Goal: Find contact information: Find contact information

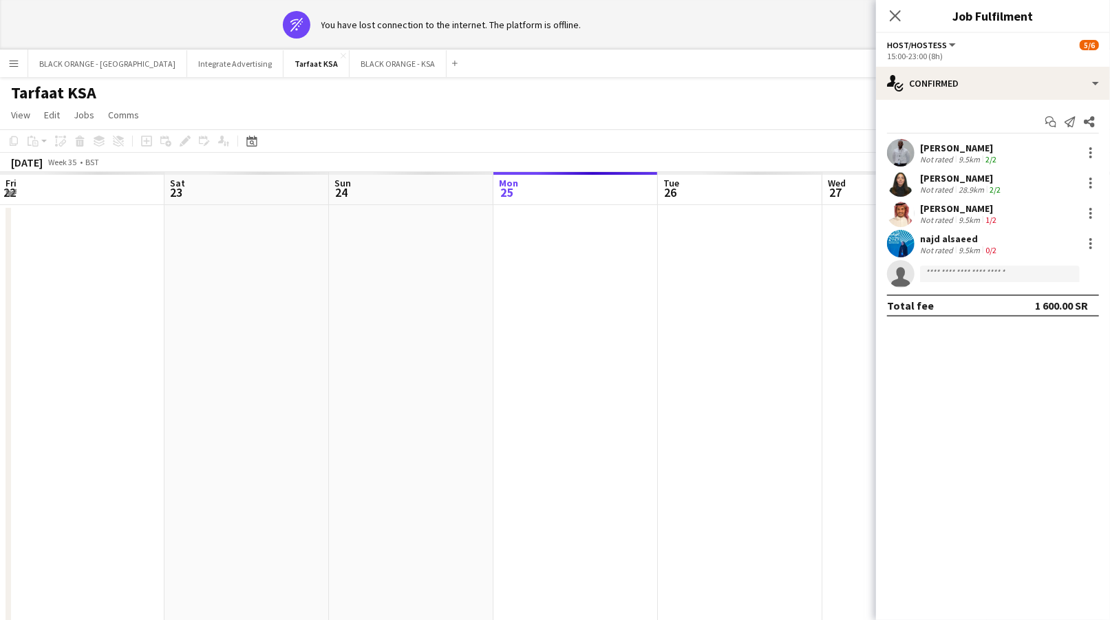
scroll to position [0, 544]
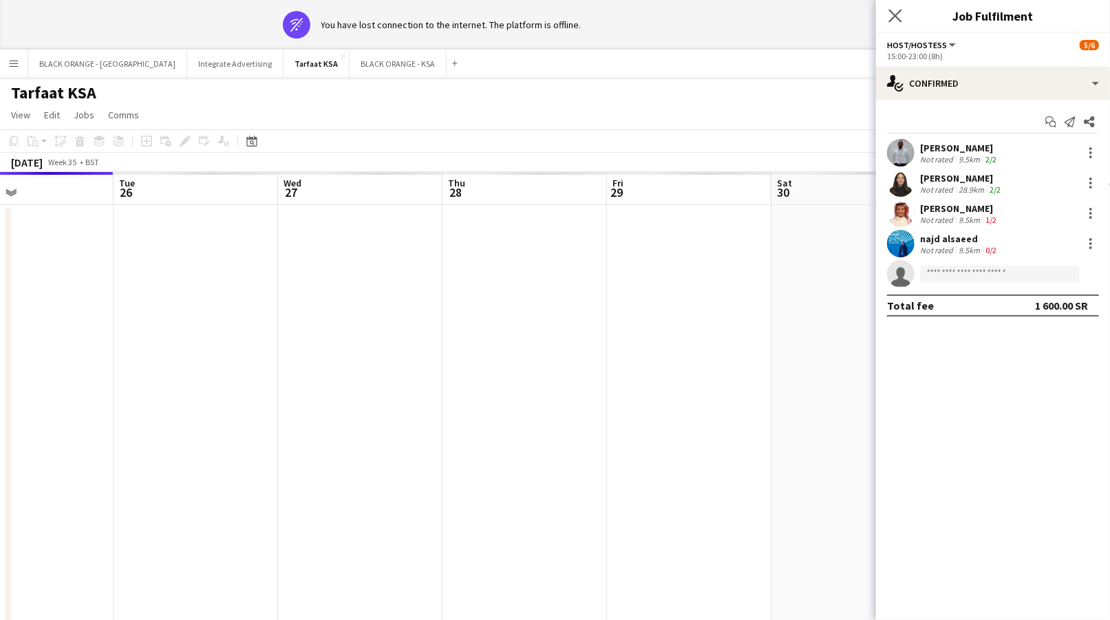
click at [888, 13] on app-icon "Close pop-in" at bounding box center [895, 16] width 20 height 20
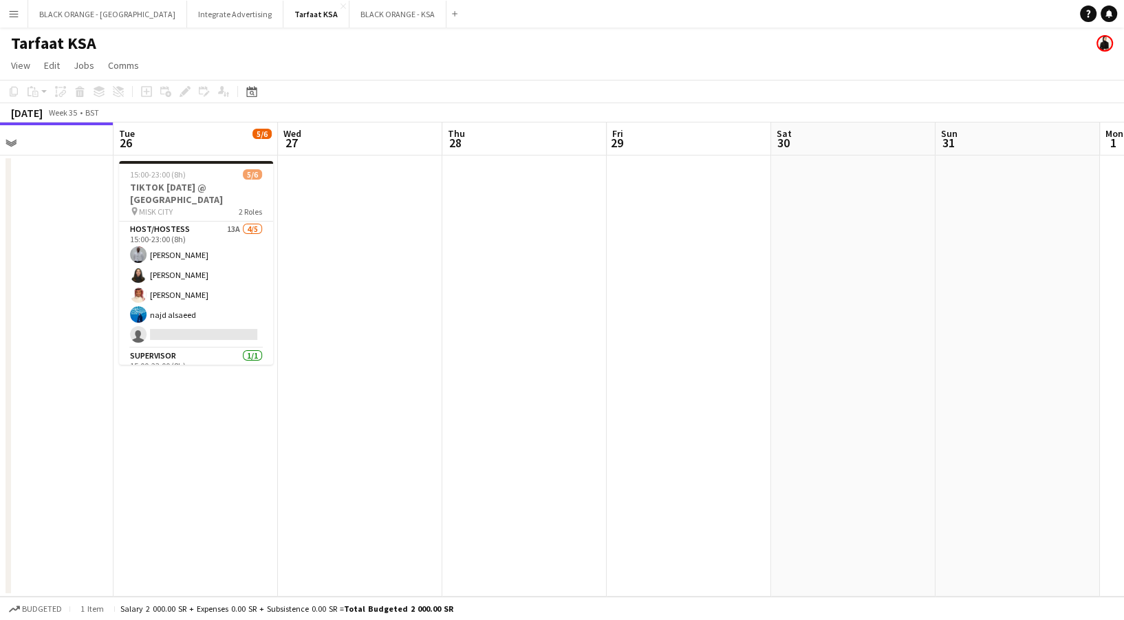
click at [25, 15] on button "Menu" at bounding box center [14, 14] width 28 height 28
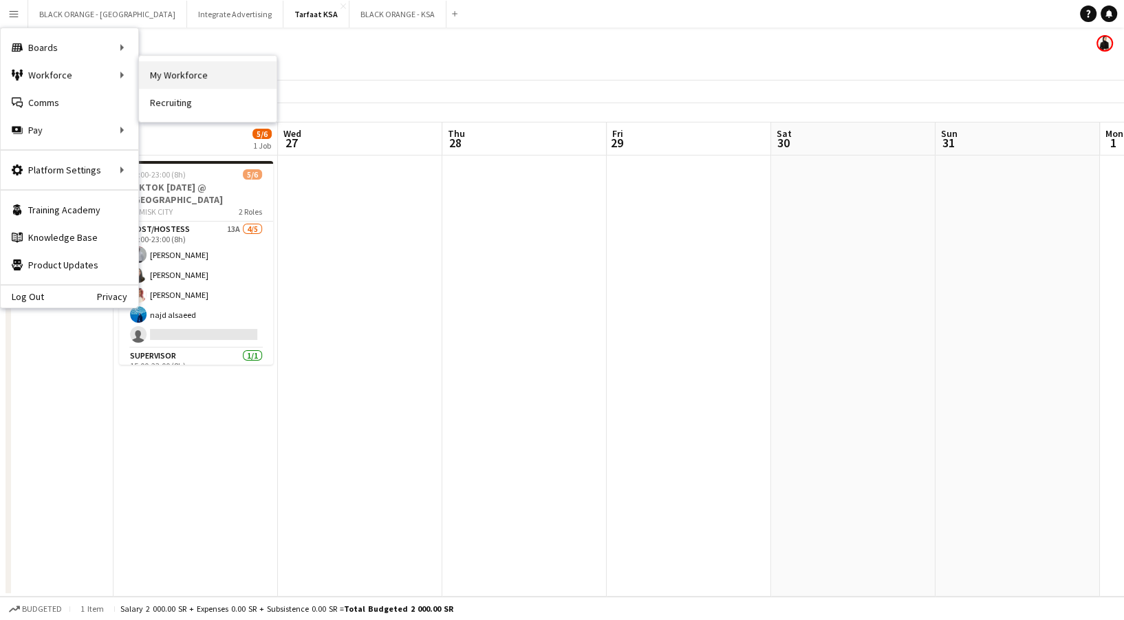
click at [176, 73] on link "My Workforce" at bounding box center [208, 75] width 138 height 28
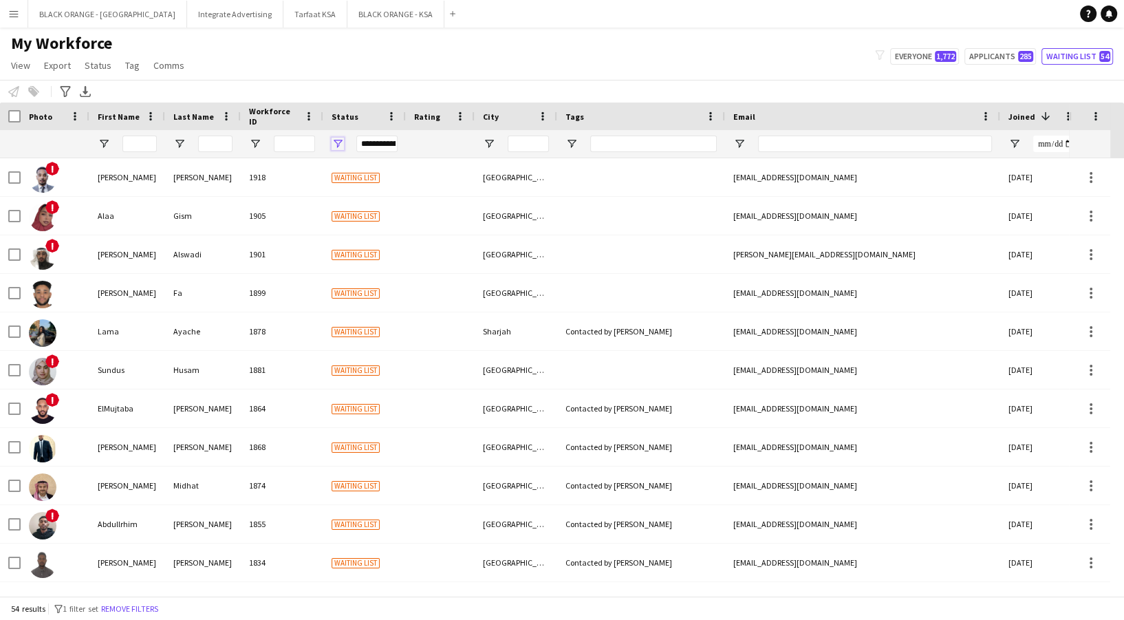
click at [336, 138] on span "Open Filter Menu" at bounding box center [338, 144] width 12 height 12
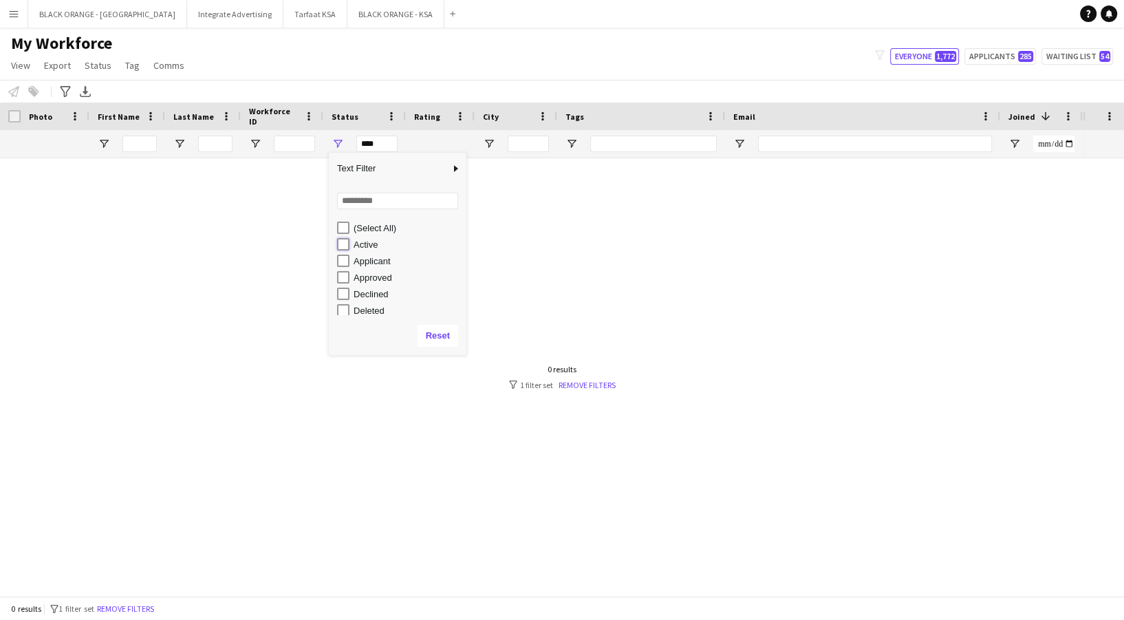
type input "**********"
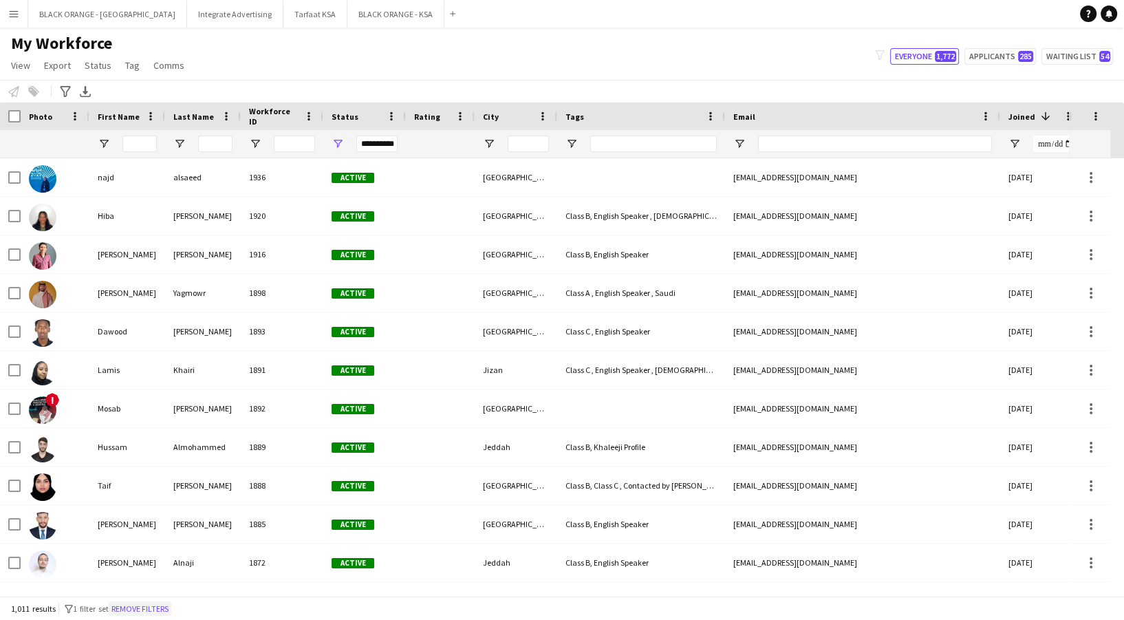
click at [158, 606] on button "Remove filters" at bounding box center [140, 608] width 63 height 15
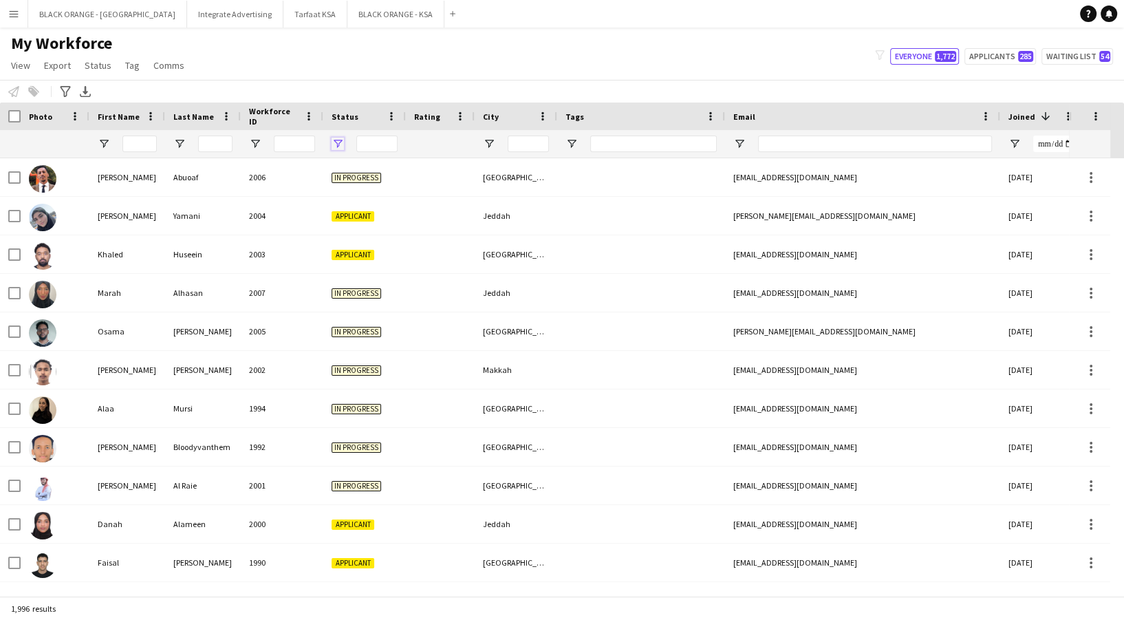
click at [340, 138] on span "Open Filter Menu" at bounding box center [338, 144] width 12 height 12
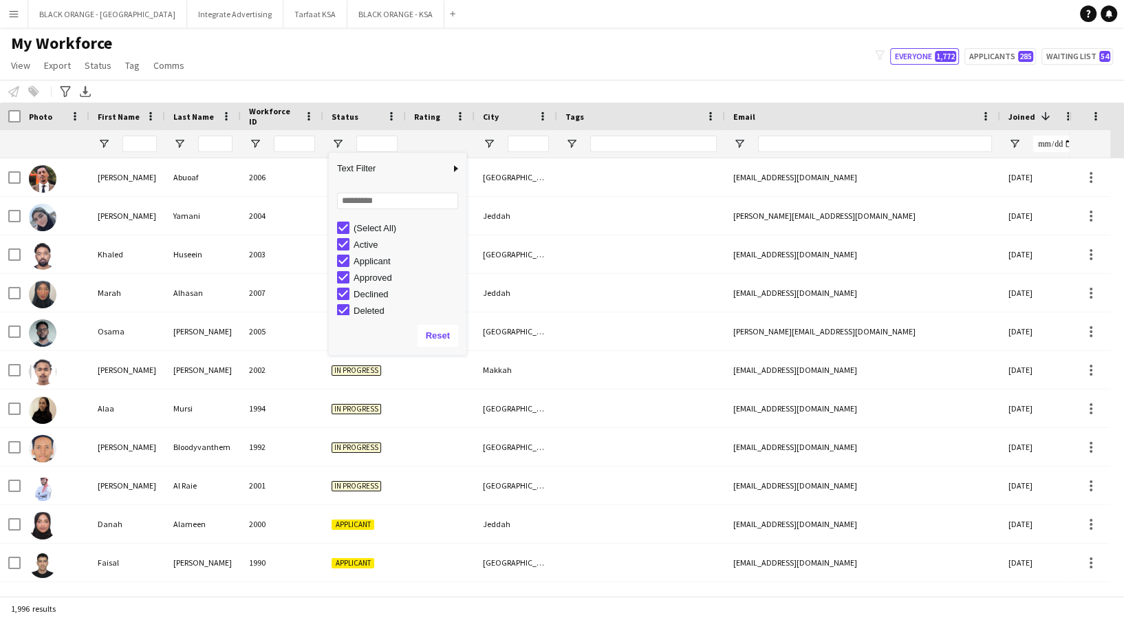
click at [341, 220] on div "(Select All)" at bounding box center [401, 227] width 129 height 17
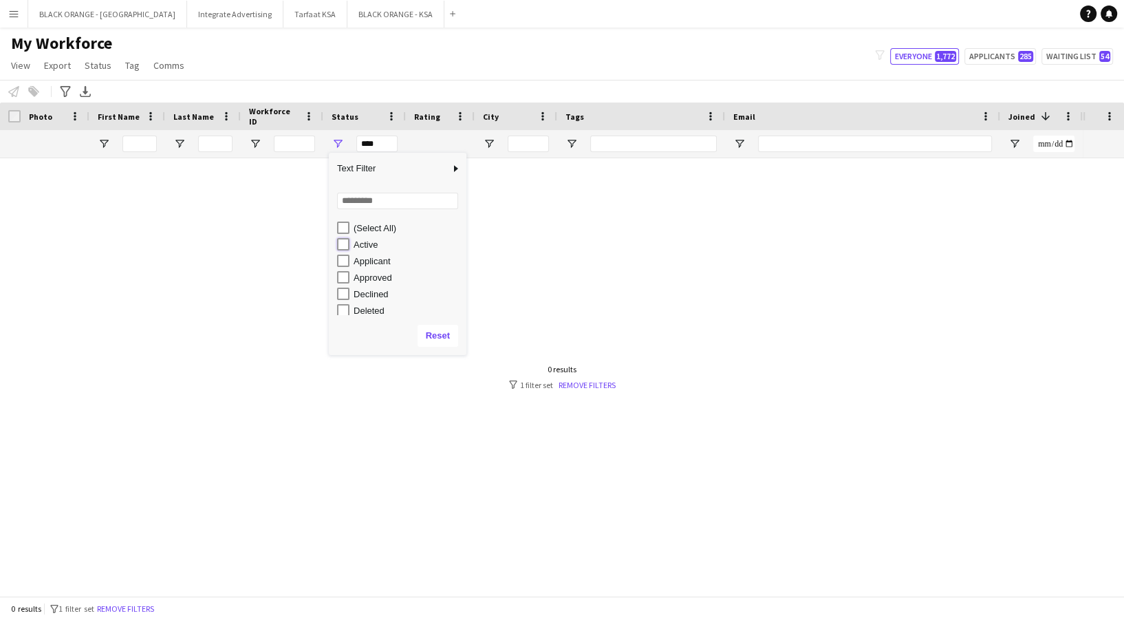
type input "**********"
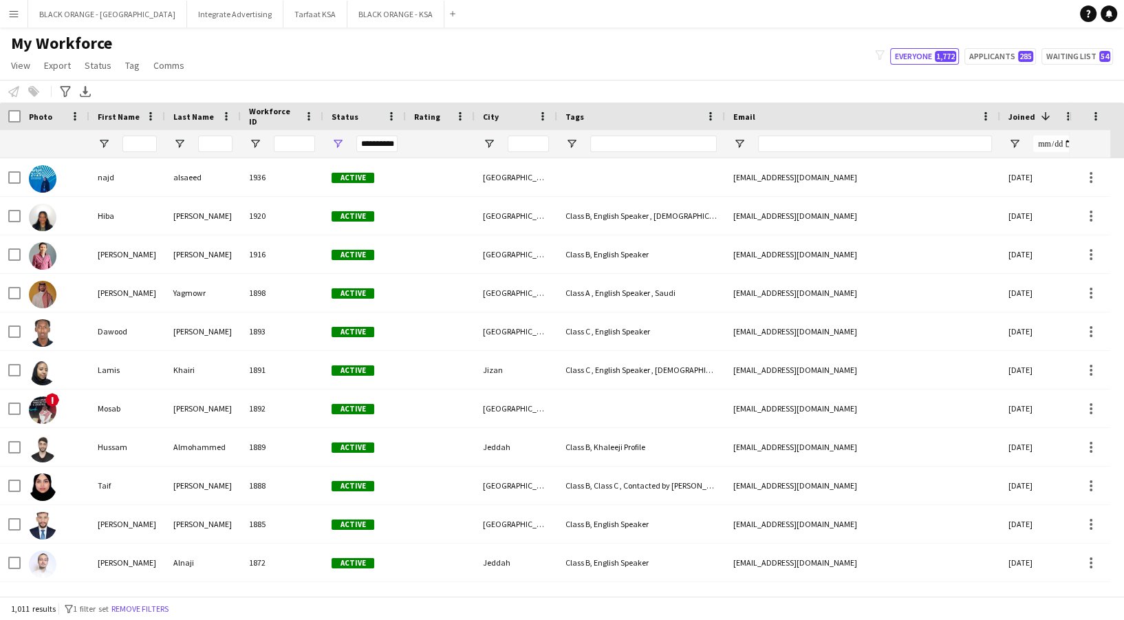
click at [413, 93] on div "Notify workforce Add to tag Select at least one crew to tag him or her. Advance…" at bounding box center [562, 91] width 1124 height 23
click at [492, 138] on span "Open Filter Menu" at bounding box center [489, 144] width 12 height 12
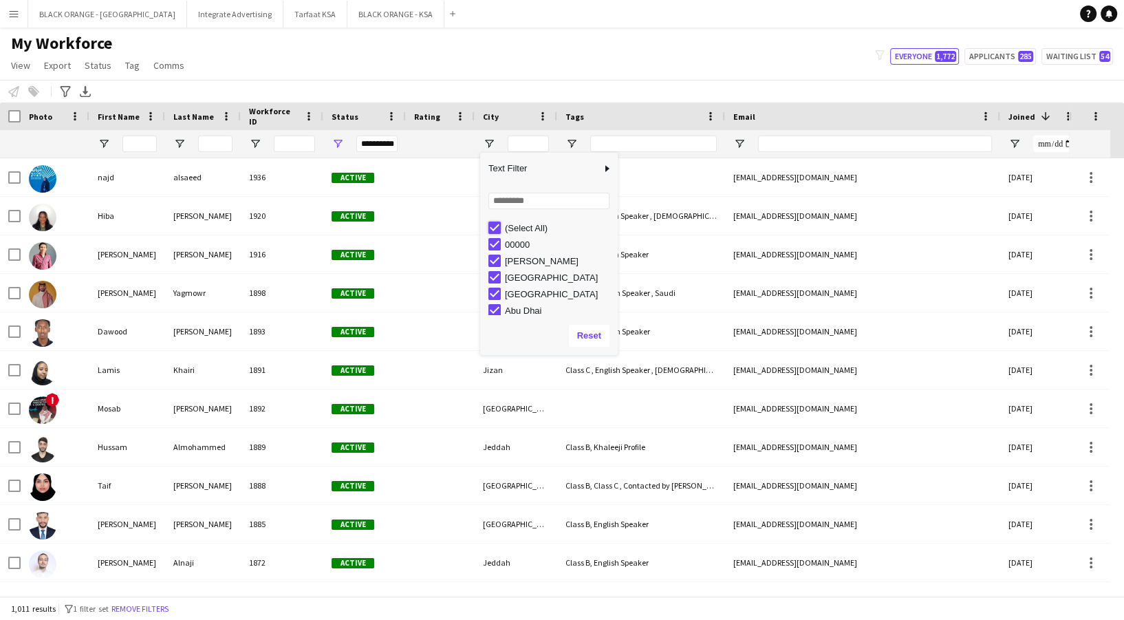
type input "***"
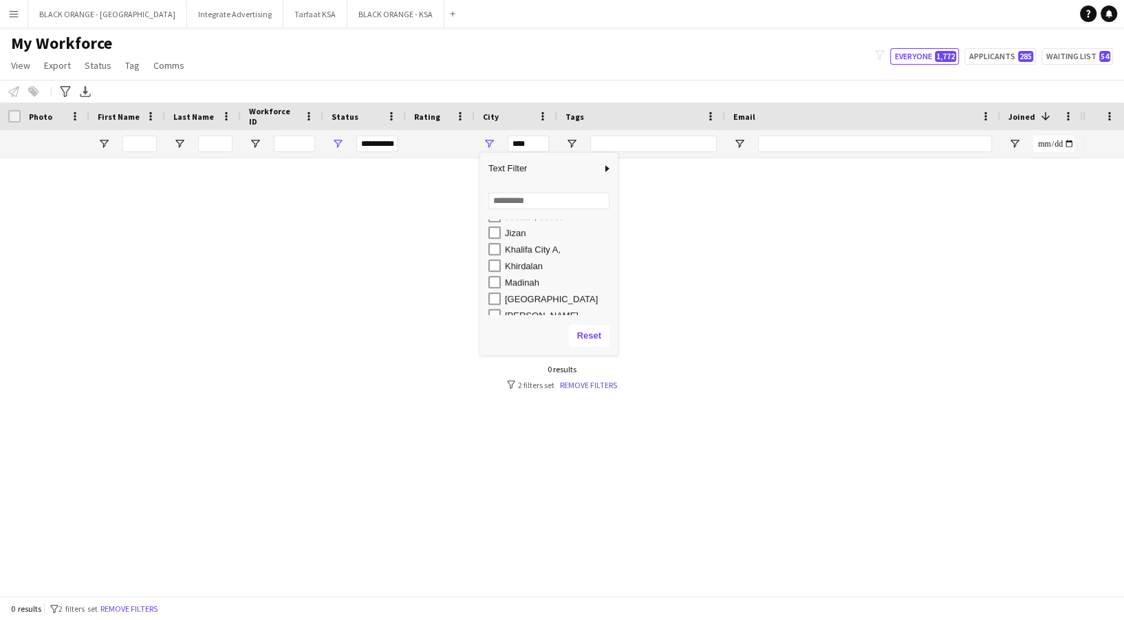
scroll to position [707, 0]
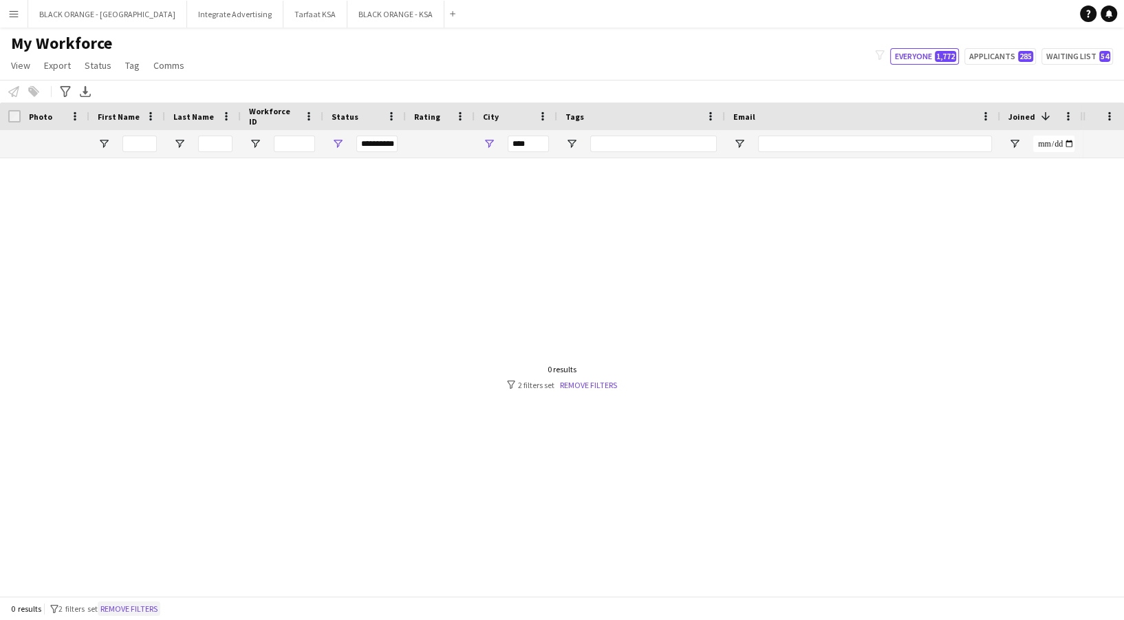
click at [145, 607] on button "Remove filters" at bounding box center [129, 608] width 63 height 15
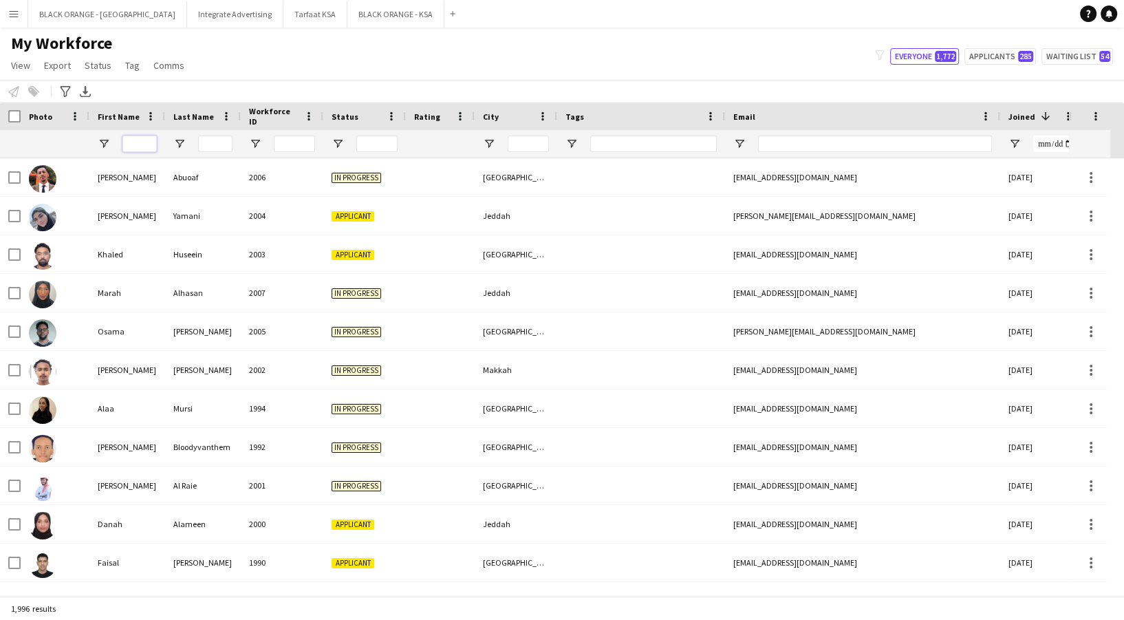
click at [133, 138] on input "First Name Filter Input" at bounding box center [139, 144] width 34 height 17
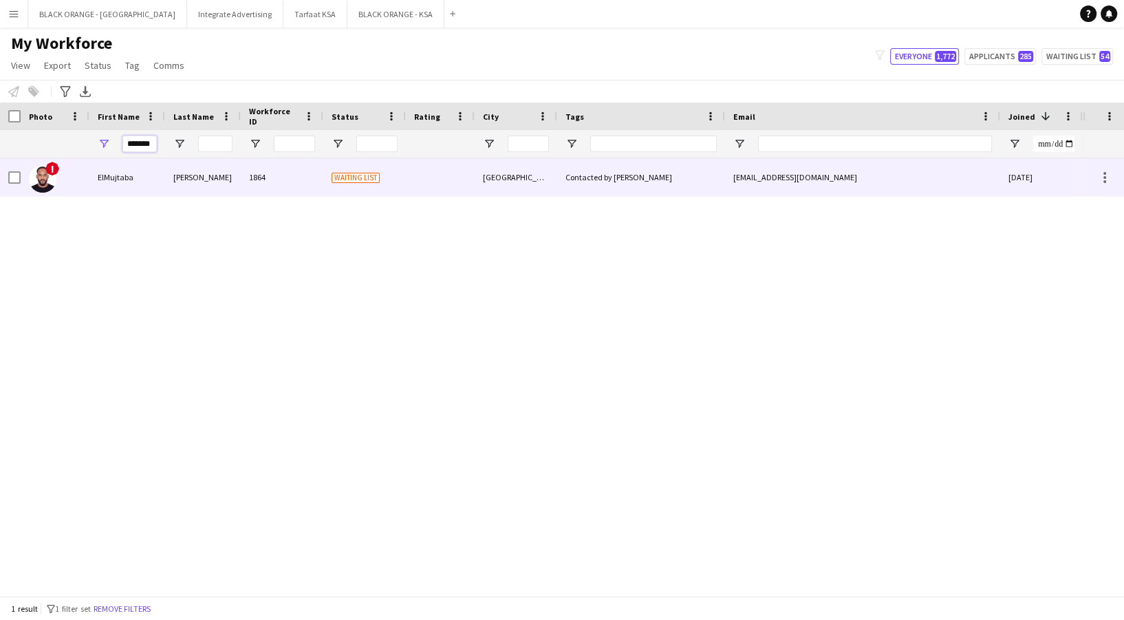
type input "*******"
click at [288, 175] on div "1864" at bounding box center [282, 177] width 83 height 38
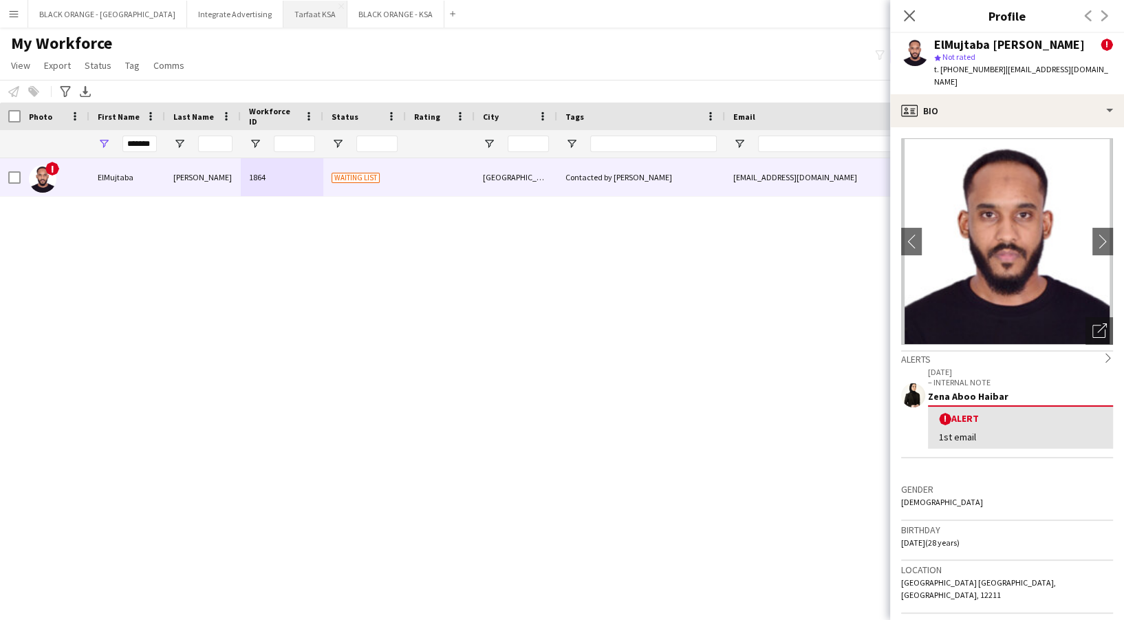
click at [283, 11] on button "Tarfaat KSA Close" at bounding box center [315, 14] width 64 height 27
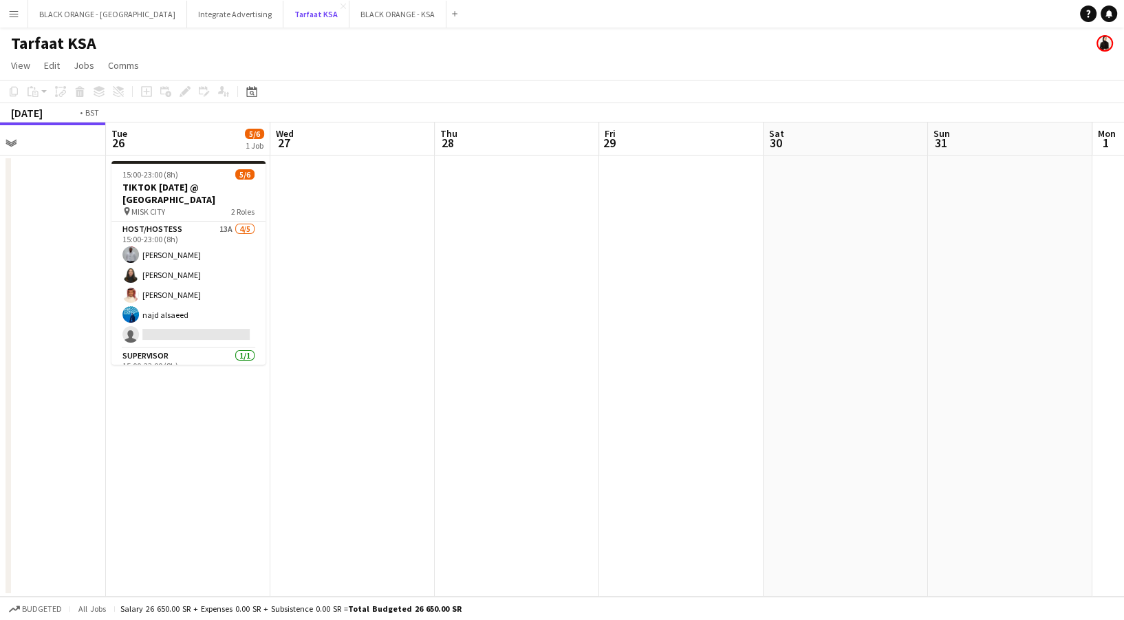
scroll to position [0, 385]
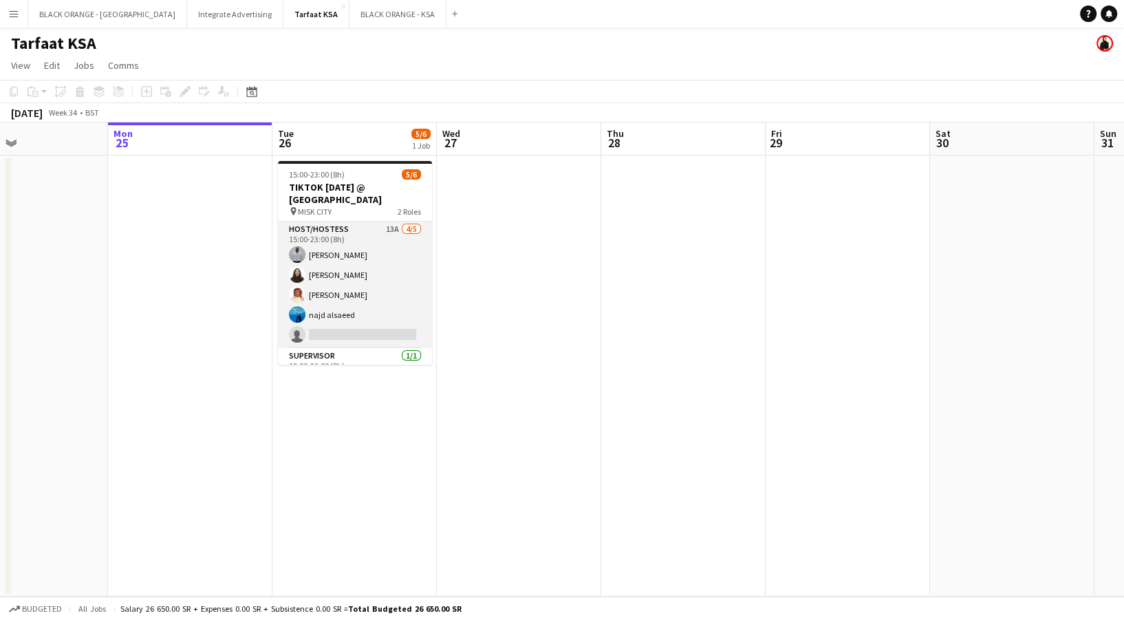
click at [363, 285] on app-card-role "Host/Hostess 13A [DATE] 15:00-23:00 (8h) [PERSON_NAME] Siren Nahdi [PERSON_NAME…" at bounding box center [355, 285] width 154 height 127
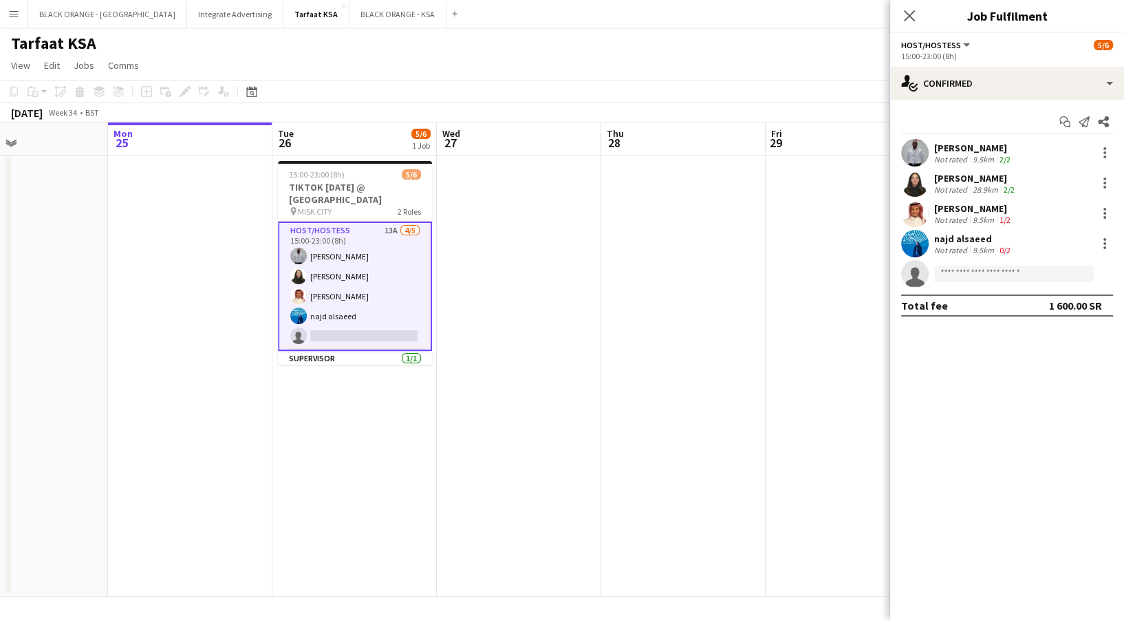
click at [1015, 176] on div "[PERSON_NAME]" at bounding box center [975, 178] width 83 height 12
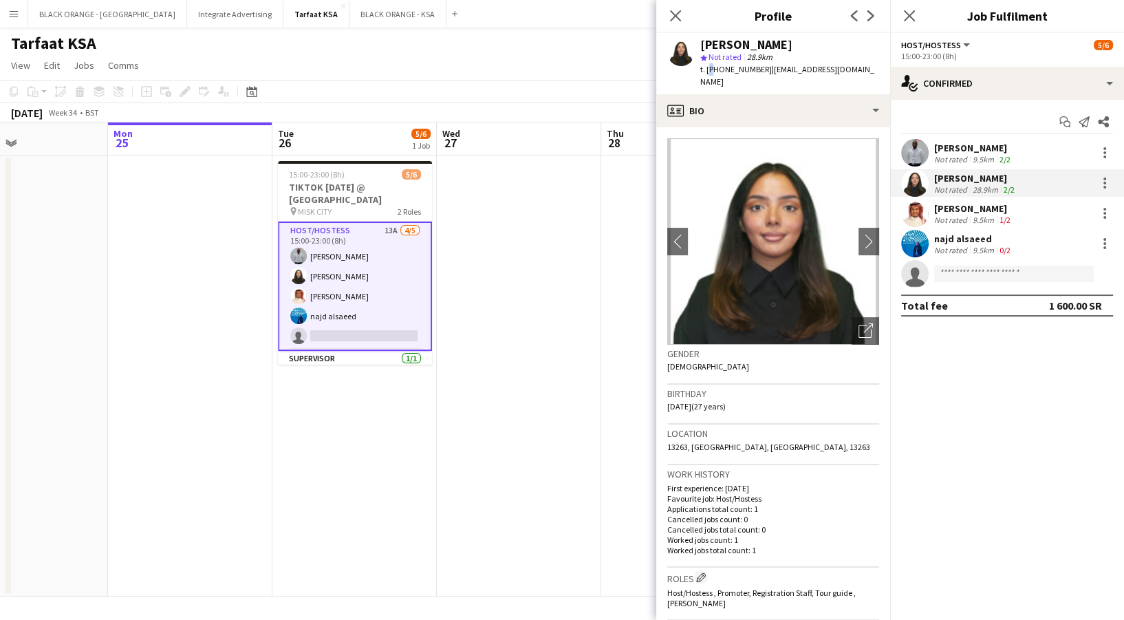
drag, startPoint x: 713, startPoint y: 80, endPoint x: 707, endPoint y: 69, distance: 12.9
click at [707, 69] on div "[PERSON_NAME] star Not rated 28.9km t. [PHONE_NUMBER] | [EMAIL_ADDRESS][DOMAIN_…" at bounding box center [773, 63] width 234 height 61
click at [707, 69] on span "t. [PHONE_NUMBER]" at bounding box center [736, 69] width 72 height 10
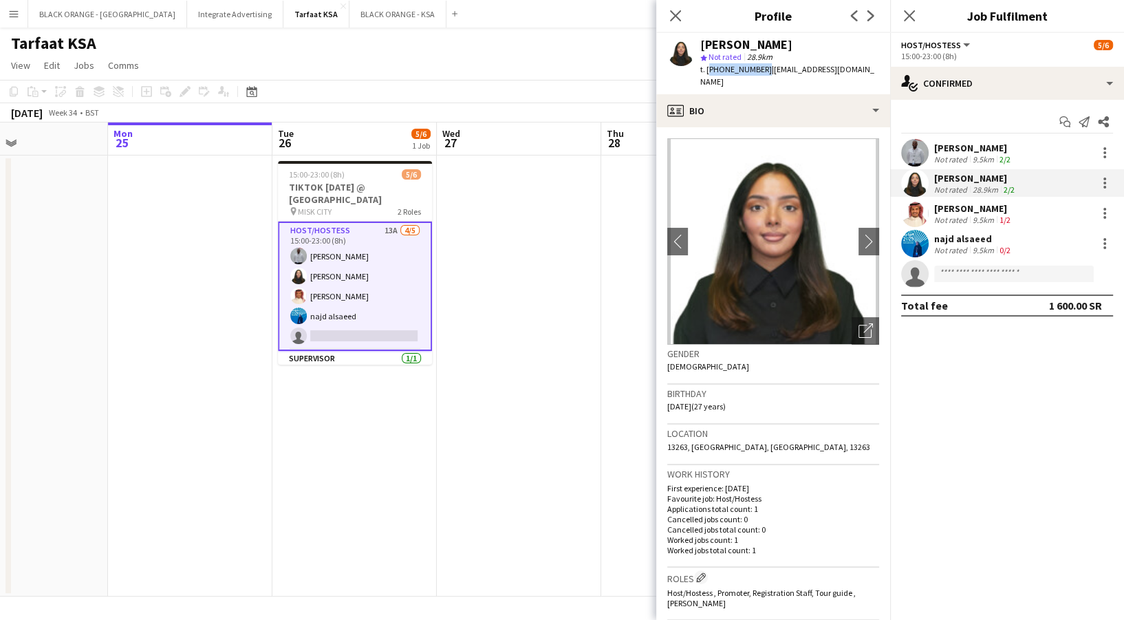
drag, startPoint x: 707, startPoint y: 69, endPoint x: 745, endPoint y: 70, distance: 37.9
click at [745, 70] on span "t. [PHONE_NUMBER]" at bounding box center [736, 69] width 72 height 10
copy span "[PHONE_NUMBER]"
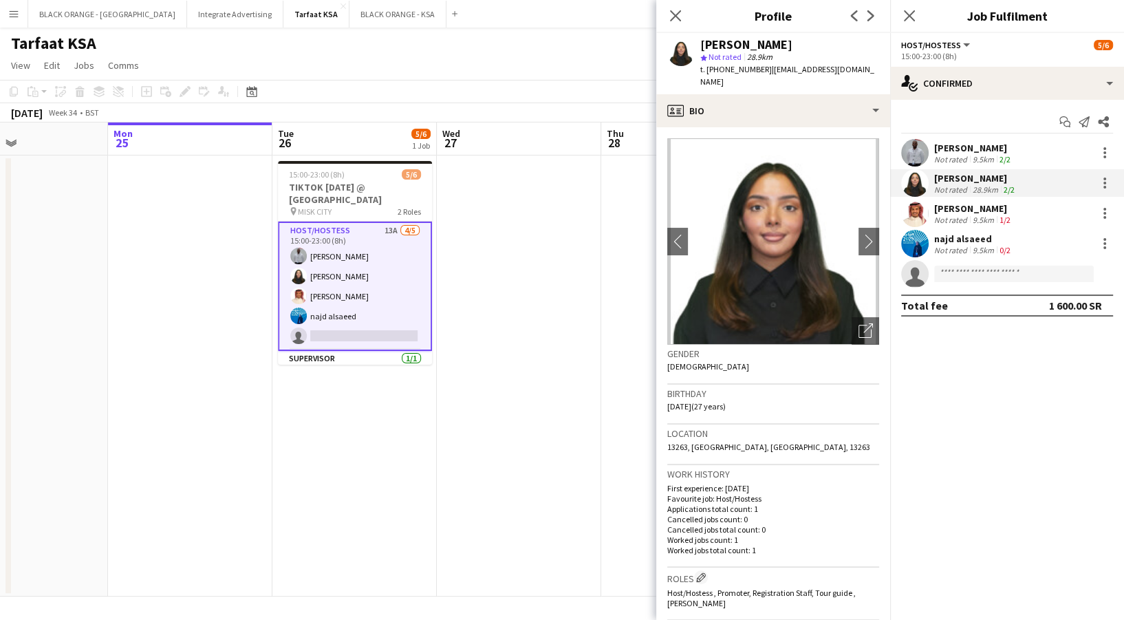
click at [955, 227] on div "[PERSON_NAME] Not rated 9.5km 2/2 Siren Nahdi Not rated 28.9km 2/2 [PERSON_NAME…" at bounding box center [1007, 213] width 234 height 149
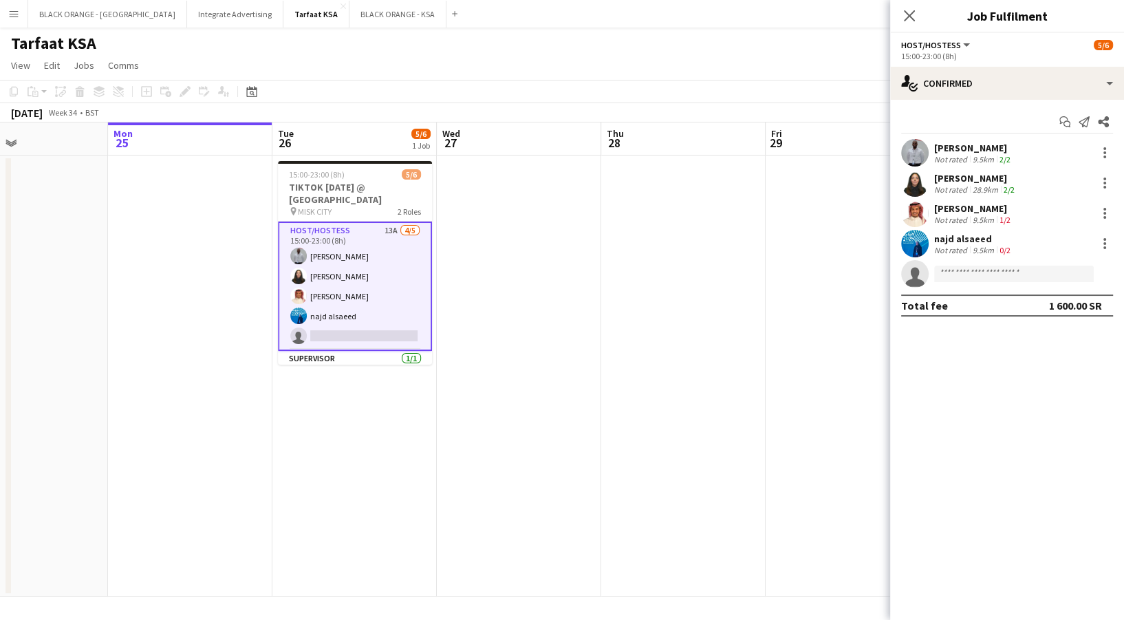
click at [954, 226] on div "[PERSON_NAME] Not rated 9.5km 1/2" at bounding box center [1007, 214] width 234 height 28
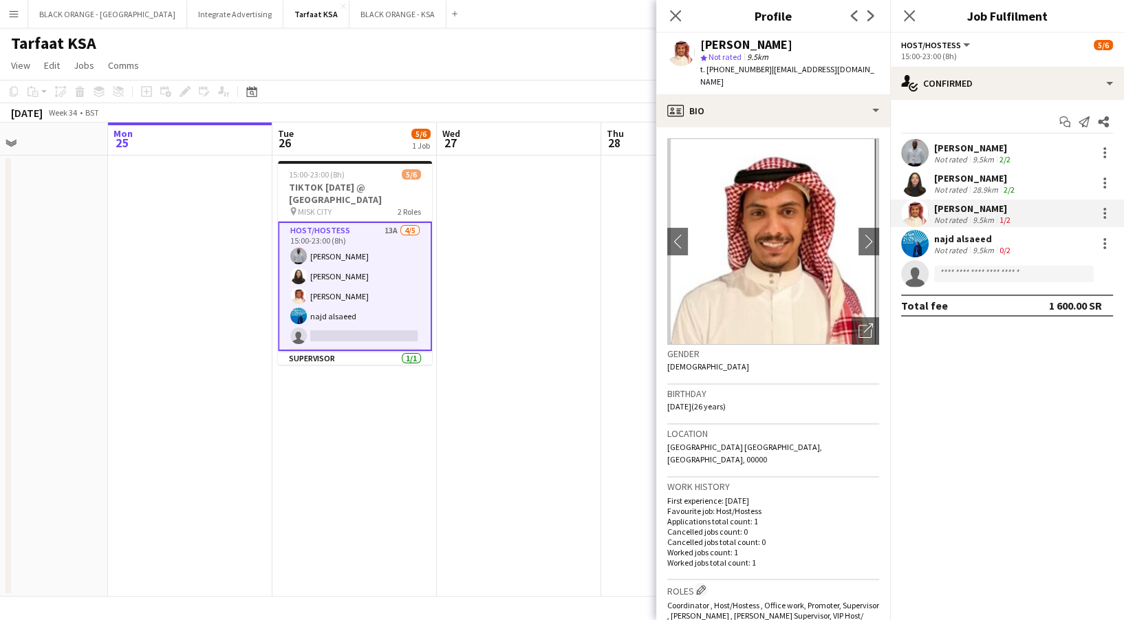
drag, startPoint x: 707, startPoint y: 63, endPoint x: 763, endPoint y: 75, distance: 57.1
click at [763, 75] on div "t. [PHONE_NUMBER] | [EMAIL_ADDRESS][DOMAIN_NAME]" at bounding box center [789, 75] width 179 height 25
drag, startPoint x: 704, startPoint y: 65, endPoint x: 761, endPoint y: 63, distance: 57.1
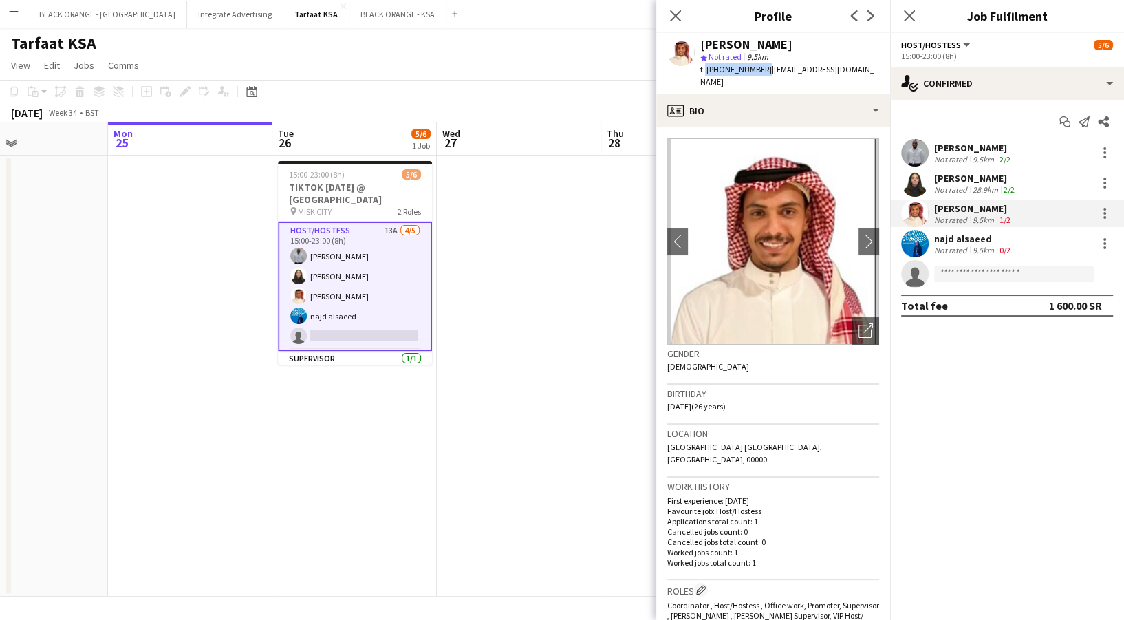
click at [761, 64] on span "t. [PHONE_NUMBER]" at bounding box center [736, 69] width 72 height 10
copy span ". [PHONE_NUMBER]"
click at [949, 251] on div "Not rated" at bounding box center [952, 250] width 36 height 10
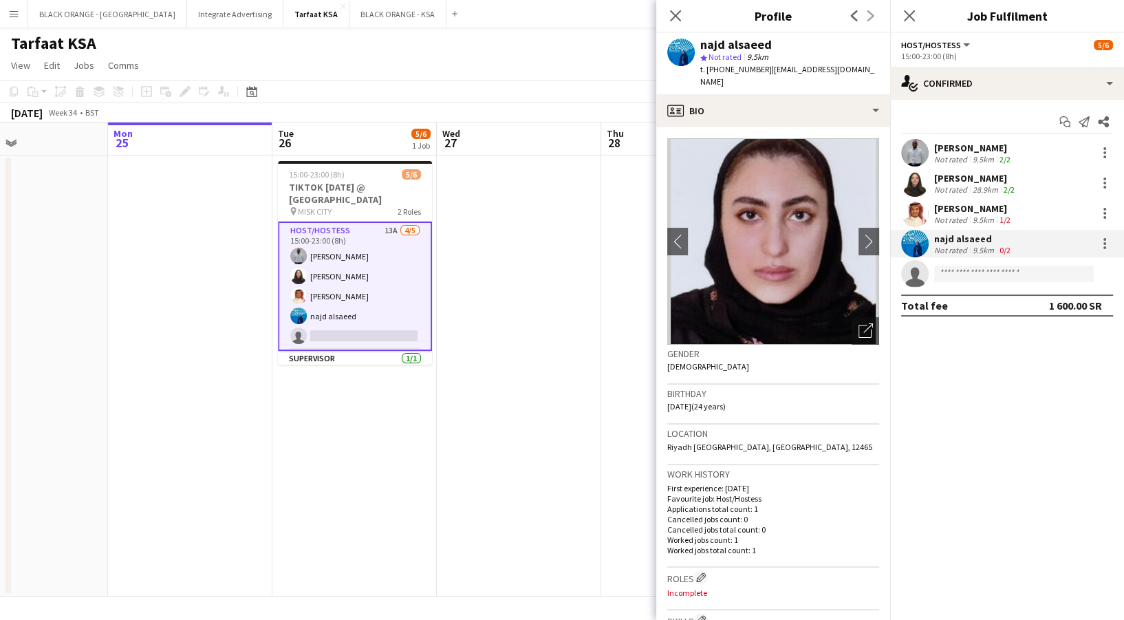
click at [709, 65] on span "t. [PHONE_NUMBER]" at bounding box center [736, 69] width 72 height 10
drag, startPoint x: 706, startPoint y: 69, endPoint x: 760, endPoint y: 74, distance: 54.6
click at [760, 74] on span "t. [PHONE_NUMBER]" at bounding box center [736, 69] width 72 height 10
copy span "[PHONE_NUMBER]"
